Goal: Transaction & Acquisition: Purchase product/service

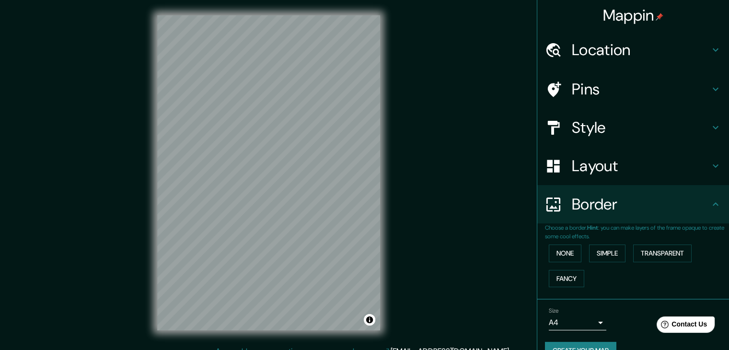
scroll to position [20, 0]
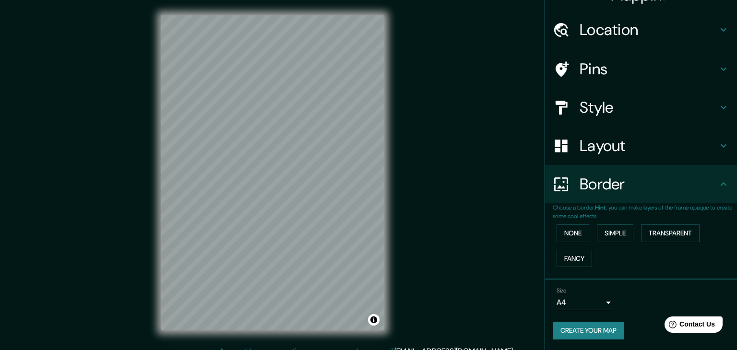
click at [579, 301] on body "Mappin Location Pins Style Layout Border Choose a border. Hint : you can make l…" at bounding box center [368, 175] width 737 height 350
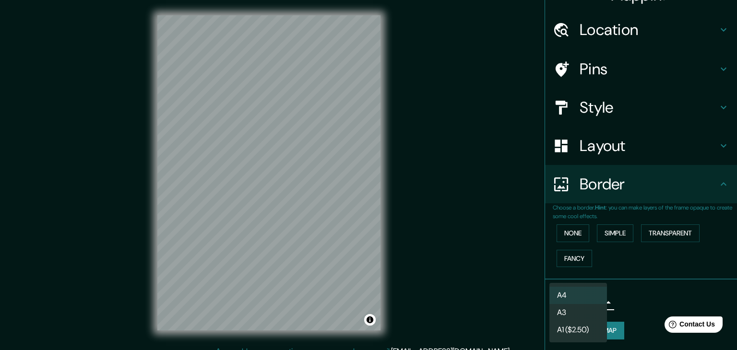
click at [639, 298] on div at bounding box center [368, 175] width 737 height 350
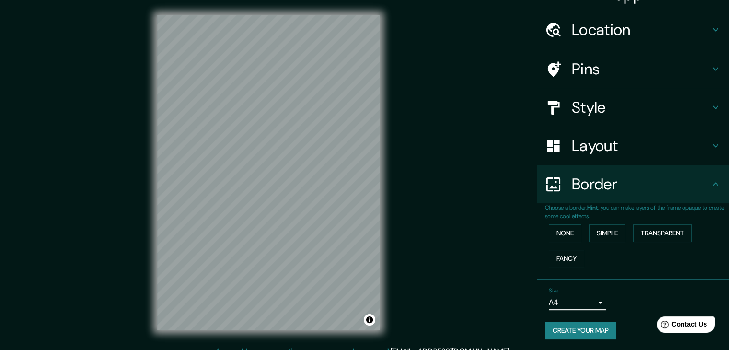
click at [628, 190] on h4 "Border" at bounding box center [641, 184] width 138 height 19
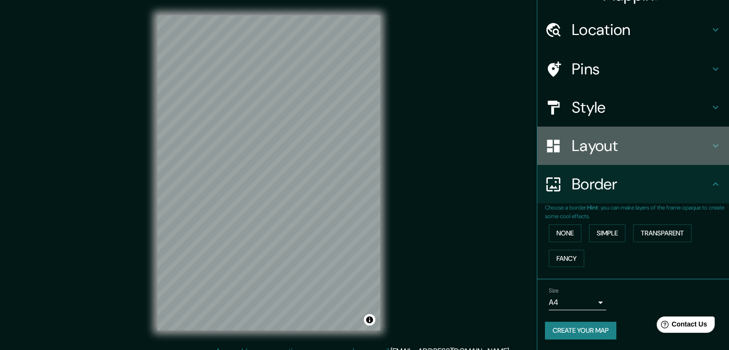
click at [636, 144] on h4 "Layout" at bounding box center [641, 145] width 138 height 19
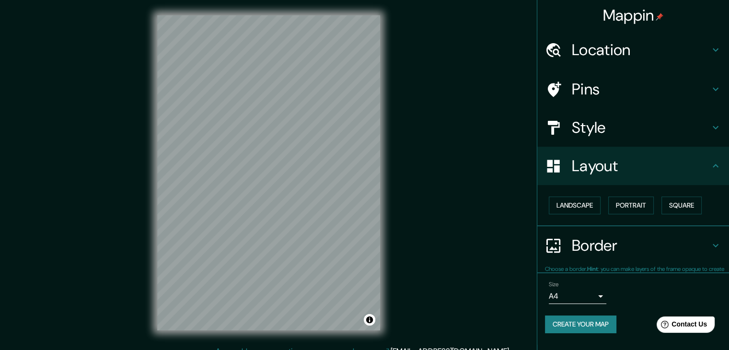
scroll to position [0, 0]
click at [592, 200] on button "Landscape" at bounding box center [575, 206] width 52 height 18
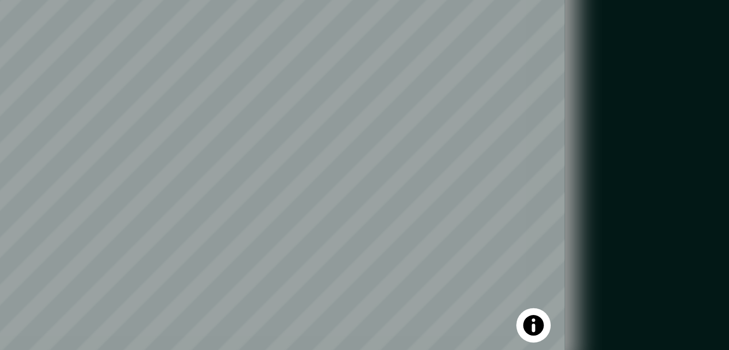
click at [420, 186] on div "Mappin Location Pins Style Layout Landscape Portrait Square Border Choose a bor…" at bounding box center [364, 180] width 729 height 361
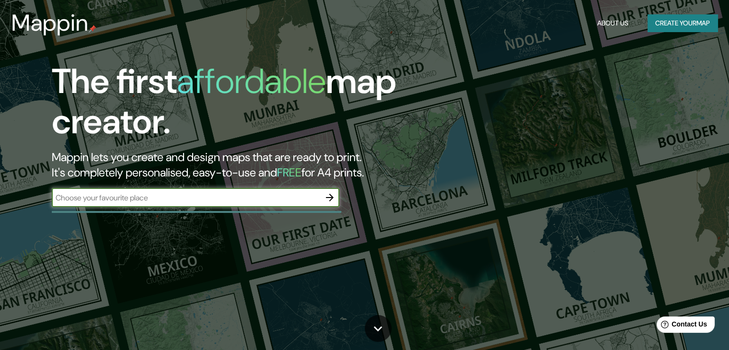
click at [153, 197] on input "text" at bounding box center [186, 197] width 269 height 11
type input "chapala"
click at [328, 192] on icon "button" at bounding box center [330, 198] width 12 height 12
